Goal: Task Accomplishment & Management: Complete application form

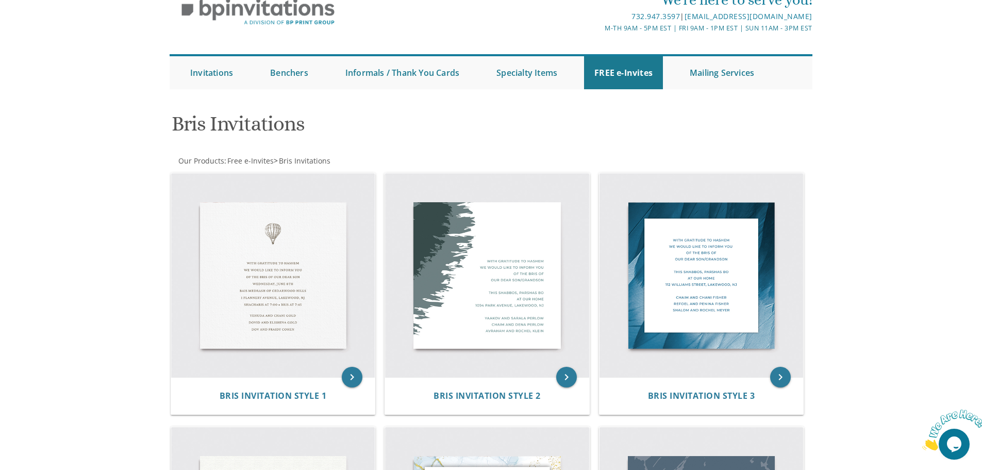
scroll to position [52, 0]
click at [240, 162] on span "Free e-Invites" at bounding box center [250, 160] width 46 height 10
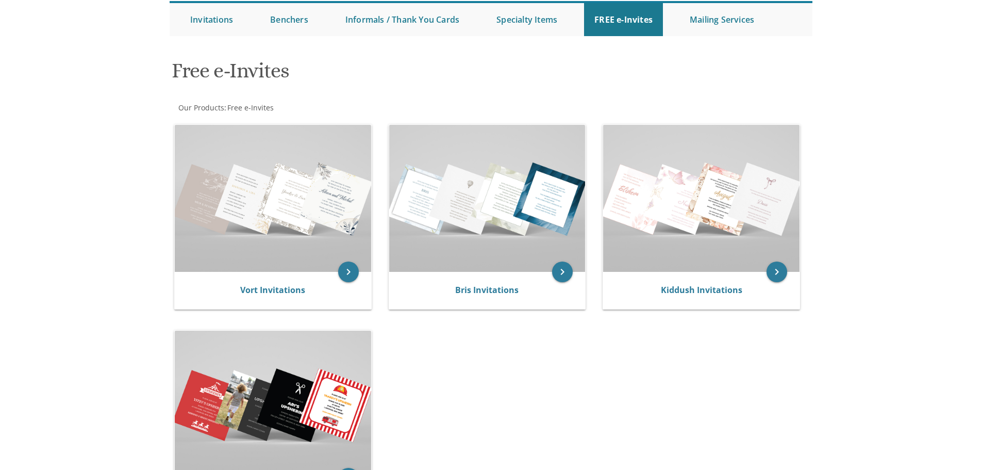
scroll to position [103, 0]
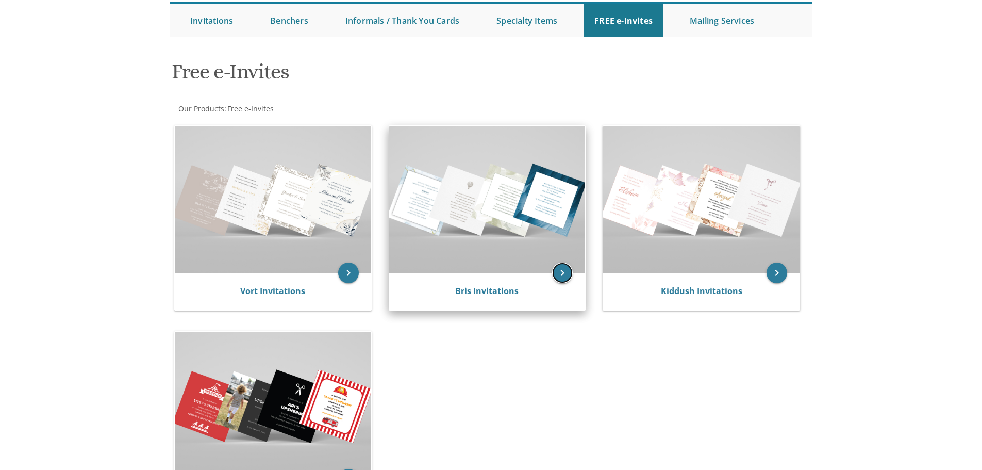
click at [567, 262] on icon "keyboard_arrow_right" at bounding box center [562, 272] width 21 height 21
click at [558, 273] on icon "keyboard_arrow_right" at bounding box center [562, 272] width 21 height 21
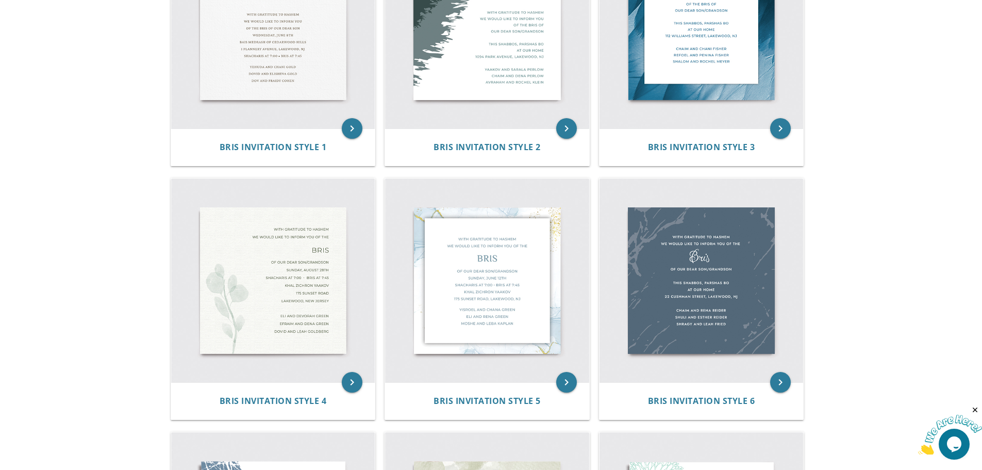
scroll to position [361, 0]
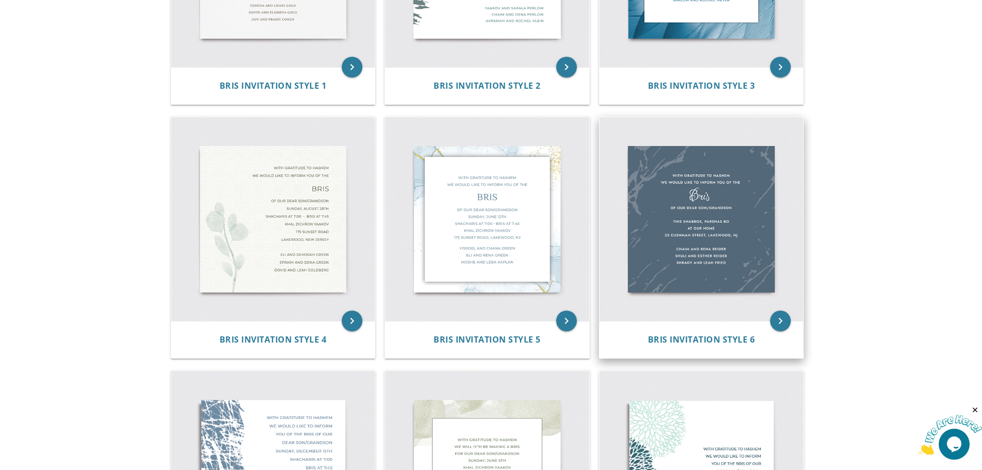
click at [680, 224] on img at bounding box center [702, 219] width 204 height 204
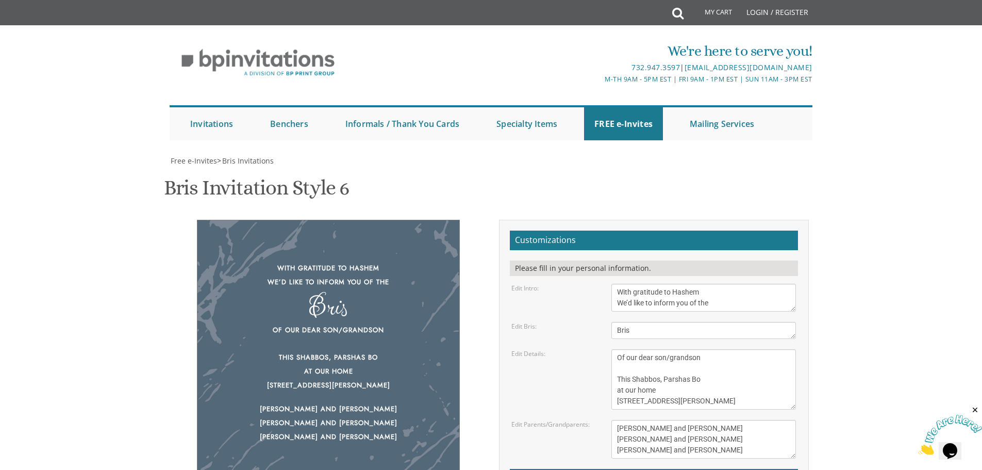
scroll to position [103, 0]
click at [658, 284] on textarea "With gratitude to Hashem We’d like to inform you of the" at bounding box center [703, 298] width 185 height 28
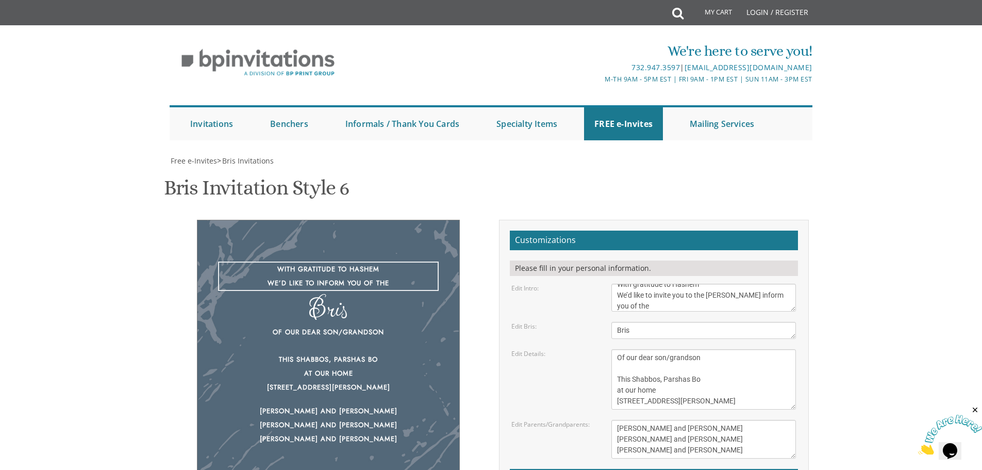
scroll to position [11, 0]
drag, startPoint x: 760, startPoint y: 200, endPoint x: 660, endPoint y: 207, distance: 100.8
click at [659, 284] on textarea "With gratitude to Hashem We’d like to inform you of the" at bounding box center [703, 298] width 185 height 28
click at [658, 284] on textarea "With gratitude to Hashem We’d like to inform you of the" at bounding box center [703, 298] width 185 height 28
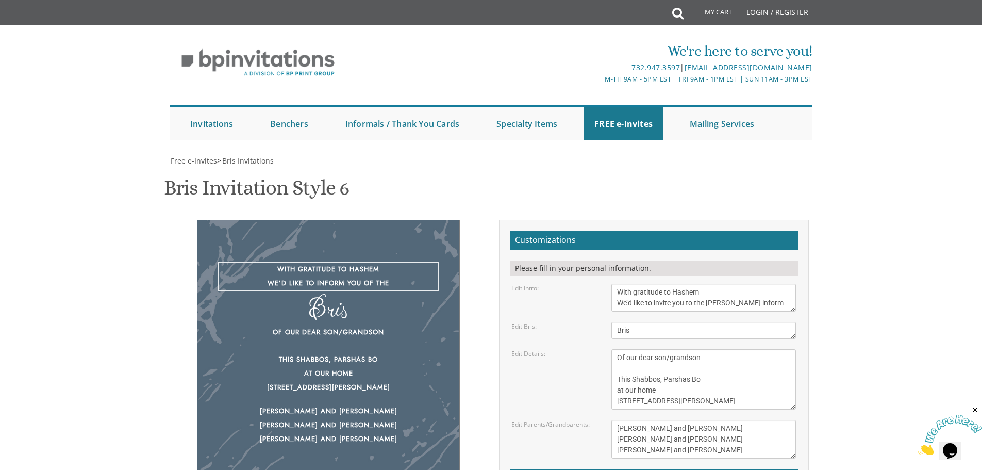
drag, startPoint x: 655, startPoint y: 188, endPoint x: 757, endPoint y: 198, distance: 102.6
click at [758, 284] on textarea "With gratitude to Hashem We’d like to inform you of the" at bounding box center [703, 298] width 185 height 28
type textarea "With gratitude to Hashem We’d like to inform you of the"
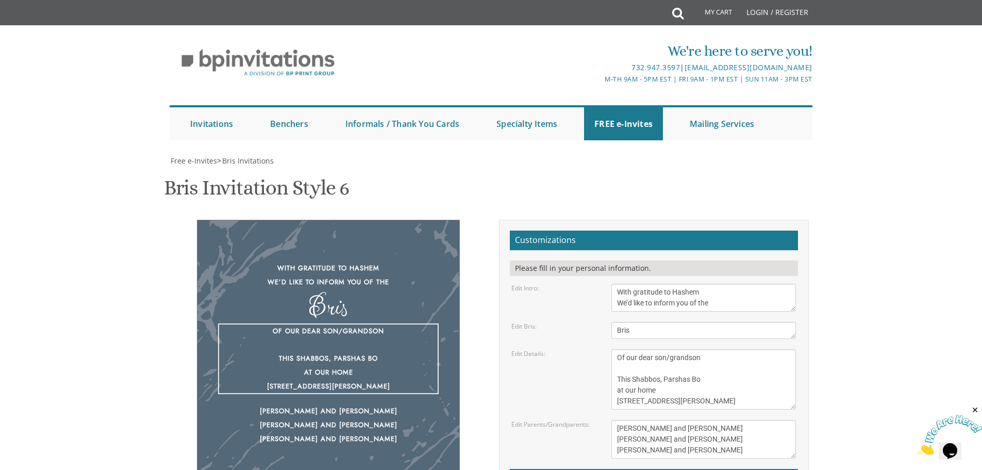
drag, startPoint x: 688, startPoint y: 223, endPoint x: 695, endPoint y: 223, distance: 6.7
click at [695, 349] on textarea "Of our dear son/grandson This Shabbos, Parshas Bo at our home 22 Cushman Street…" at bounding box center [703, 379] width 185 height 60
click at [618, 349] on textarea "Of our dear son/grandson This Shabbos, Parshas Bo at our home 22 Cushman Street…" at bounding box center [703, 379] width 185 height 60
drag, startPoint x: 618, startPoint y: 223, endPoint x: 638, endPoint y: 222, distance: 20.1
click at [638, 349] on textarea "Of our dear son/grandson This Shabbos, Parshas Bo at our home 22 Cushman Street…" at bounding box center [703, 379] width 185 height 60
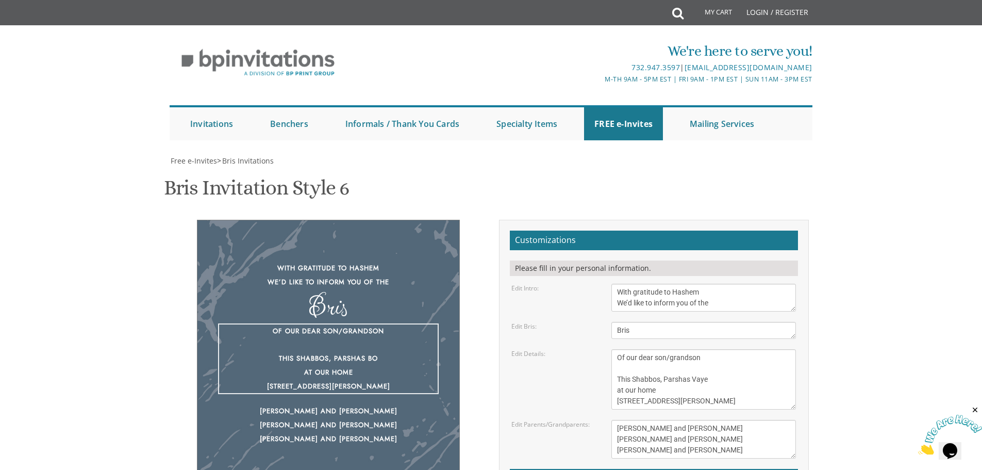
click at [646, 349] on textarea "Of our dear son/grandson This Shabbos, Parshas Bo at our home 22 Cushman Street…" at bounding box center [703, 379] width 185 height 60
click at [622, 349] on textarea "Of our dear son/grandson This Shabbos, Parshas Bo at our home 22 Cushman Street…" at bounding box center [703, 379] width 185 height 60
drag, startPoint x: 665, startPoint y: 222, endPoint x: 684, endPoint y: 222, distance: 19.6
click at [699, 349] on textarea "Of our dear son/grandson This Shabbos, Parshas Bo at our home 22 Cushman Street…" at bounding box center [703, 379] width 185 height 60
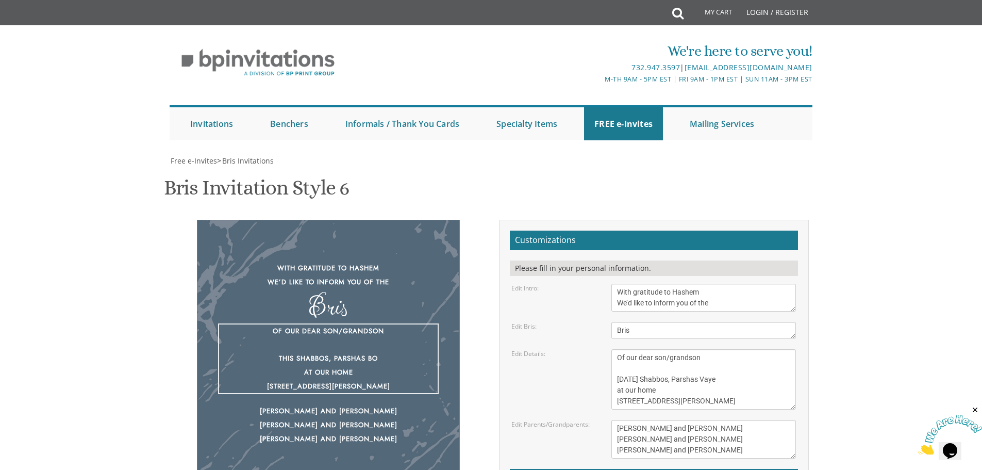
click at [667, 349] on textarea "Of our dear son/grandson This Shabbos, Parshas Bo at our home 22 Cushman Street…" at bounding box center [703, 379] width 185 height 60
drag, startPoint x: 663, startPoint y: 223, endPoint x: 731, endPoint y: 221, distance: 67.6
click at [732, 349] on textarea "Of our dear son/grandson This Shabbos, Parshas Bo at our home 22 Cushman Street…" at bounding box center [703, 379] width 185 height 60
drag, startPoint x: 626, startPoint y: 236, endPoint x: 657, endPoint y: 234, distance: 31.0
click at [657, 349] on textarea "Of our dear son/grandson This Shabbos, Parshas Bo at our home 22 Cushman Street…" at bounding box center [703, 379] width 185 height 60
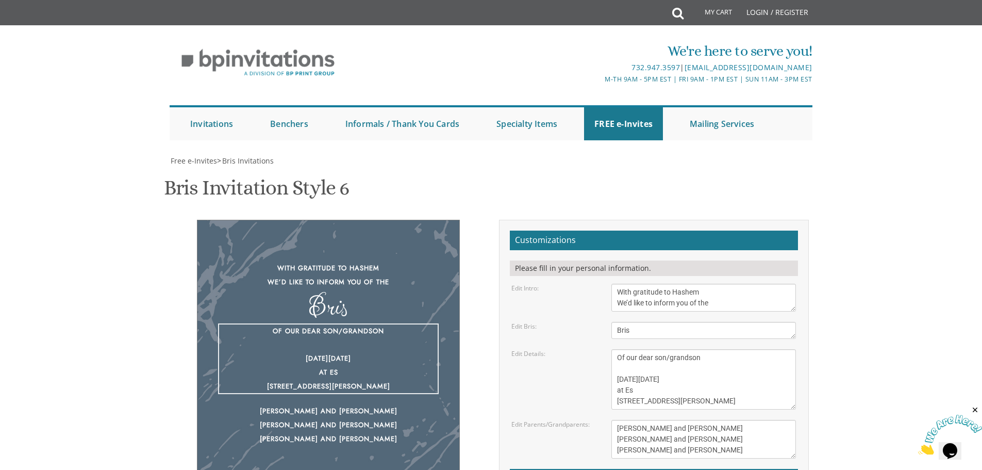
drag, startPoint x: 644, startPoint y: 243, endPoint x: 638, endPoint y: 240, distance: 7.2
click at [642, 349] on textarea "Of our dear son/grandson This Shabbos, Parshas Bo at our home 22 Cushman Street…" at bounding box center [703, 379] width 185 height 60
click at [628, 349] on textarea "Of our dear son/grandson This Shabbos, Parshas Bo at our home 22 Cushman Street…" at bounding box center [703, 379] width 185 height 60
click at [627, 349] on textarea "Of our dear son/grandson This Shabbos, Parshas Bo at our home 22 Cushman Street…" at bounding box center [703, 379] width 185 height 60
click at [625, 349] on textarea "Of our dear son/grandson This Shabbos, Parshas Bo at our home 22 Cushman Street…" at bounding box center [703, 379] width 185 height 60
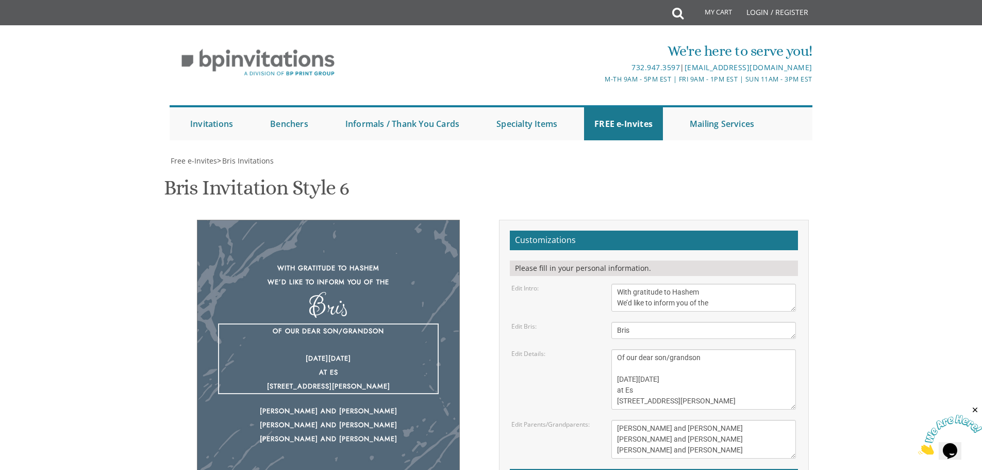
click at [634, 349] on textarea "Of our dear son/grandson This Shabbos, Parshas Bo at our home 22 Cushman Street…" at bounding box center [703, 379] width 185 height 60
drag, startPoint x: 626, startPoint y: 235, endPoint x: 633, endPoint y: 235, distance: 6.2
click at [633, 349] on textarea "Of our dear son/grandson This Shabbos, Parshas Bo at our home 22 Cushman Street…" at bounding box center [703, 379] width 185 height 60
paste textarea "tréia"
drag, startPoint x: 616, startPoint y: 248, endPoint x: 745, endPoint y: 255, distance: 129.6
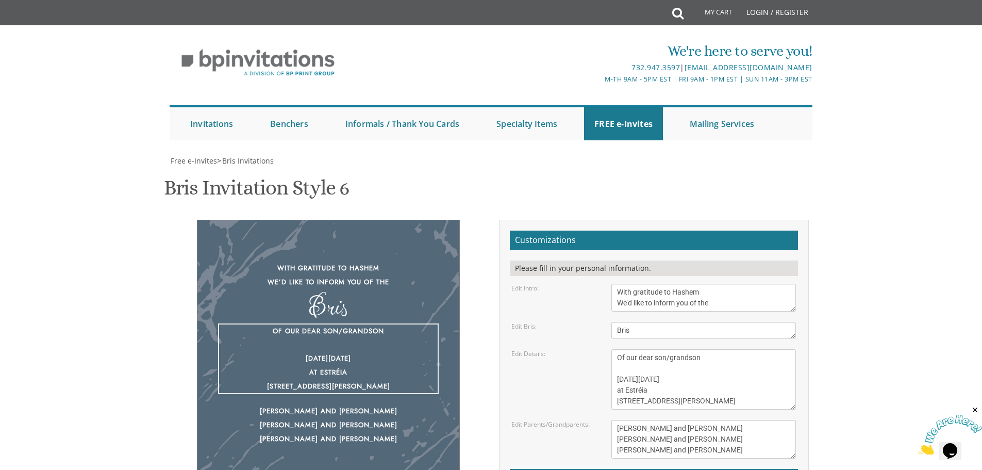
click at [745, 255] on form "Customizations Please fill in your personal information. Edit Intro: With grati…" at bounding box center [654, 389] width 288 height 319
paste textarea "978 River Ave, Lakewood, NJ 08701"
drag, startPoint x: 711, startPoint y: 244, endPoint x: 739, endPoint y: 248, distance: 27.6
click at [739, 349] on textarea "Of our dear son/grandson This Shabbos, Parshas Bo at our home 22 Cushman Street…" at bounding box center [703, 379] width 185 height 60
type textarea "Of our dear son/grandson Next Tuesday September 30th at Estréia 978 River Ave, …"
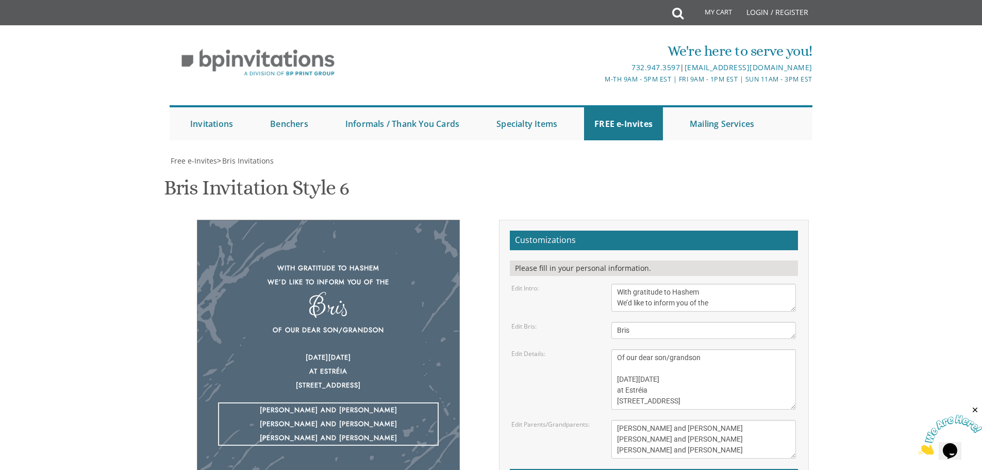
click at [735, 420] on textarea "Yisroel and Chana Green Eli and Rena Green Moshe and Leba Kaplan" at bounding box center [703, 439] width 185 height 39
drag, startPoint x: 617, startPoint y: 272, endPoint x: 638, endPoint y: 274, distance: 21.8
click at [638, 420] on textarea "Yisroel and Chana Green Eli and Rena Green Moshe and Leba Kaplan" at bounding box center [703, 439] width 185 height 39
drag, startPoint x: 618, startPoint y: 286, endPoint x: 678, endPoint y: 280, distance: 60.6
click at [678, 420] on textarea "Yisroel and Chana Green Eli and Rena Green Moshe and Leba Kaplan" at bounding box center [703, 439] width 185 height 39
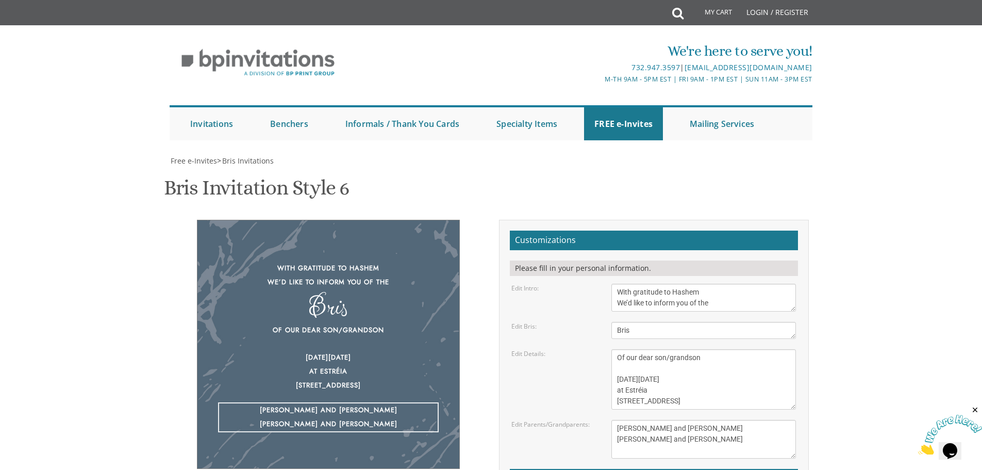
drag, startPoint x: 645, startPoint y: 287, endPoint x: 649, endPoint y: 294, distance: 8.5
click at [645, 420] on textarea "Yisroel and Chana Green Eli and Rena Green Moshe and Leba Kaplan" at bounding box center [703, 439] width 185 height 39
drag, startPoint x: 618, startPoint y: 294, endPoint x: 696, endPoint y: 297, distance: 78.4
click at [696, 420] on textarea "Yisroel and Chana Green Eli and Rena Green Moshe and Leba Kaplan" at bounding box center [703, 439] width 185 height 39
type textarea "Yehudah and Sara Miller Yeruchem and Pessy Miller Aron and Elisheva Hacoen"
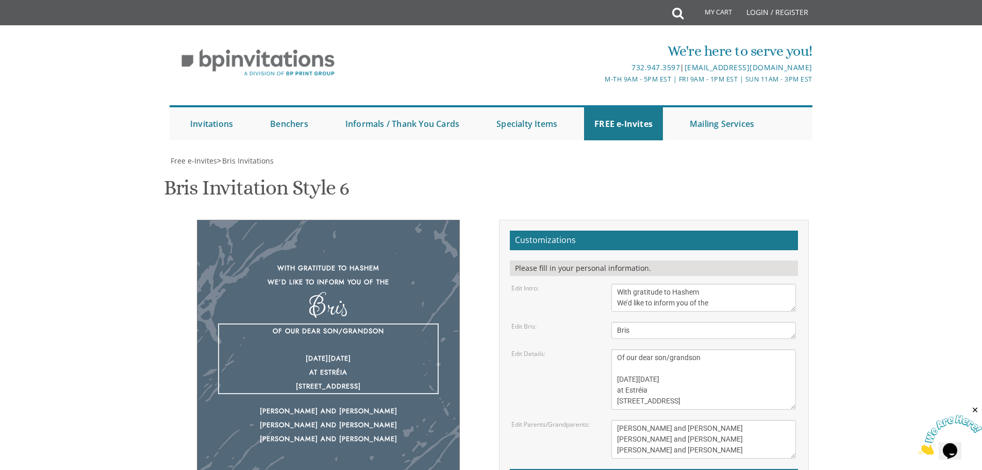
click at [737, 349] on textarea "Of our dear son/grandson This Shabbos, Parshas Bo at our home 22 Cushman Street…" at bounding box center [703, 379] width 185 height 60
type textarea "Of our dear son/grandson Next Tuesday September 30th at Estréia Shacharis (Slic…"
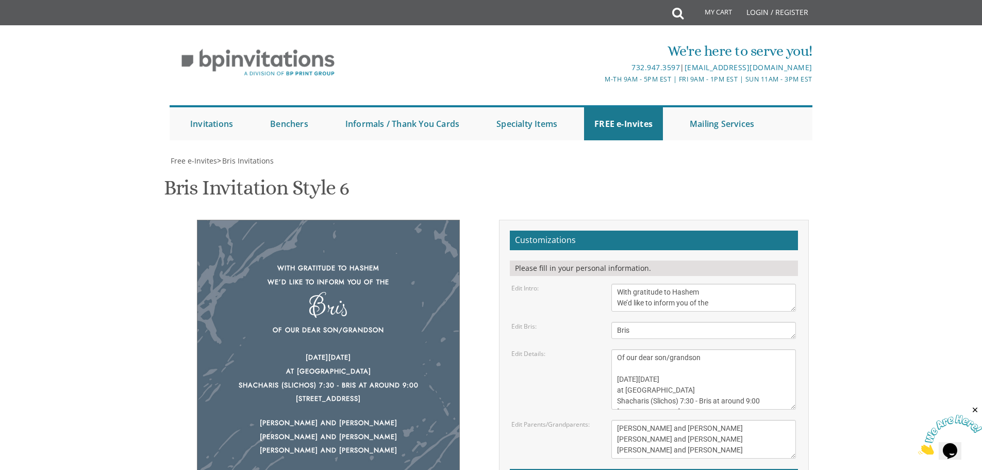
drag, startPoint x: 642, startPoint y: 273, endPoint x: 645, endPoint y: 279, distance: 6.9
click at [642, 420] on textarea "Yisroel and Chana Green Eli and Rena Green Moshe and Leba Kaplan" at bounding box center [703, 439] width 185 height 39
type textarea "Yehuda and Sara Miller Yeruchem and Pessy Miller Aron and Elisheva Hacoen"
click at [689, 349] on textarea "Of our dear son/grandson This Shabbos, Parshas Bo at our home 22 Cushman Street…" at bounding box center [703, 379] width 185 height 60
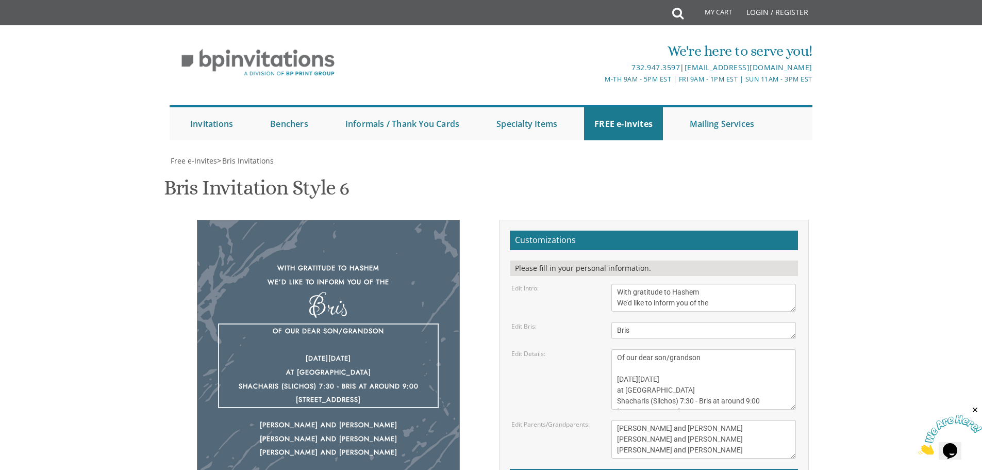
click at [690, 349] on textarea "Of our dear son/grandson This Shabbos, Parshas Bo at our home 22 Cushman Street…" at bounding box center [703, 379] width 185 height 60
drag, startPoint x: 685, startPoint y: 244, endPoint x: 691, endPoint y: 244, distance: 6.2
click at [691, 349] on textarea "Of our dear son/grandson This Shabbos, Parshas Bo at our home 22 Cushman Street…" at bounding box center [703, 379] width 185 height 60
click at [744, 349] on textarea "Of our dear son/grandson This Shabbos, Parshas Bo at our home 22 Cushman Street…" at bounding box center [703, 379] width 185 height 60
click at [751, 349] on textarea "Of our dear son/grandson This Shabbos, Parshas Bo at our home 22 Cushman Street…" at bounding box center [703, 379] width 185 height 60
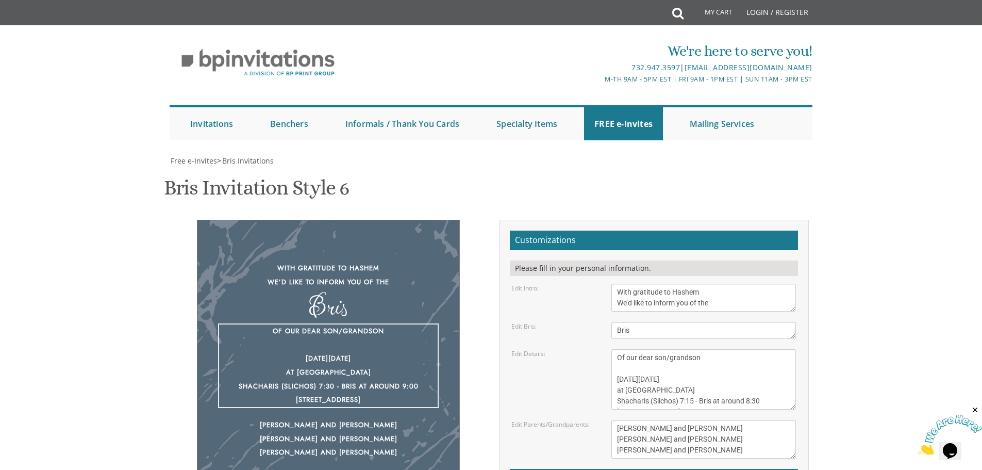
type textarea "Of our dear son/grandson Next Tuesday September 30th at Estréia Shacharis (Slic…"
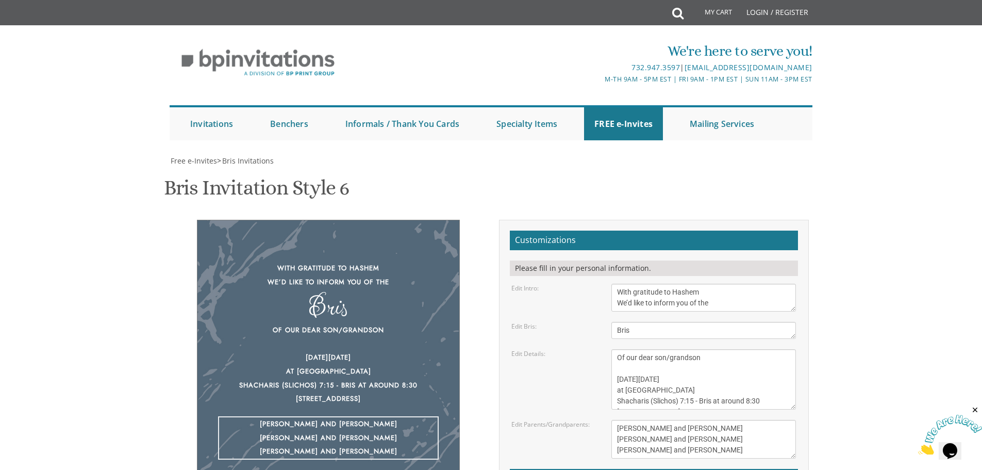
click at [725, 420] on textarea "Yisroel and Chana Green Eli and Rena Green Moshe and Leba Kaplan" at bounding box center [703, 439] width 185 height 39
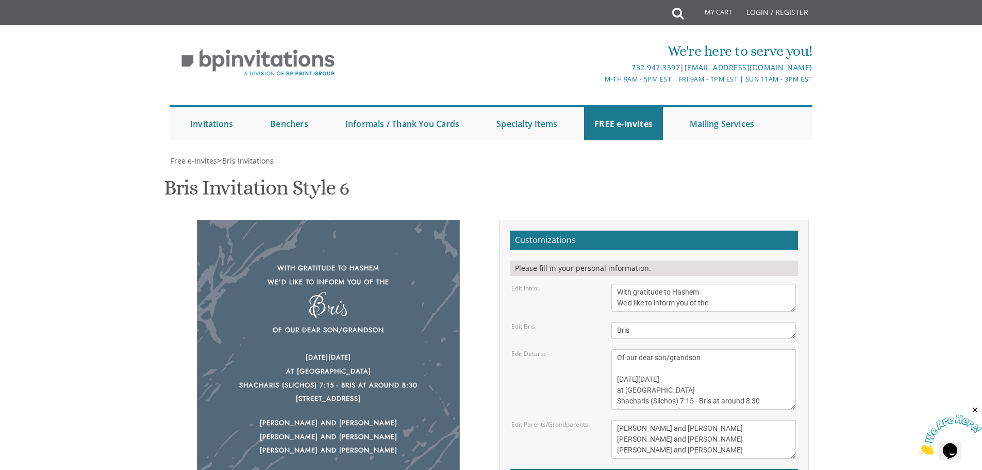
type input "hacoen.aron@gmail.com"
drag, startPoint x: 631, startPoint y: 221, endPoint x: 607, endPoint y: 221, distance: 24.2
click at [607, 349] on div "Of our dear son/grandson This Shabbos, Parshas Bo at our home 22 Cushman Street…" at bounding box center [704, 379] width 200 height 60
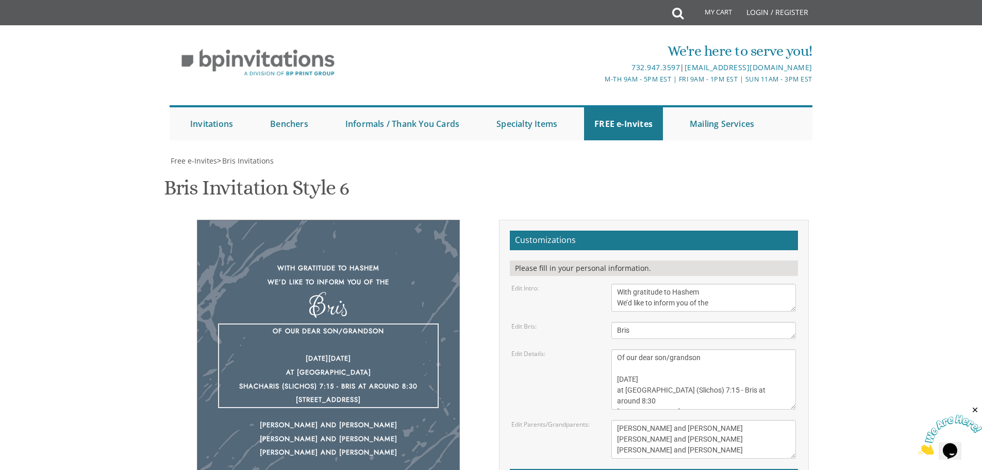
type textarea "Of our dear son/grandson Tuesday September 30th at Estréia Shacharis (Slichos) …"
